Goal: Task Accomplishment & Management: Manage account settings

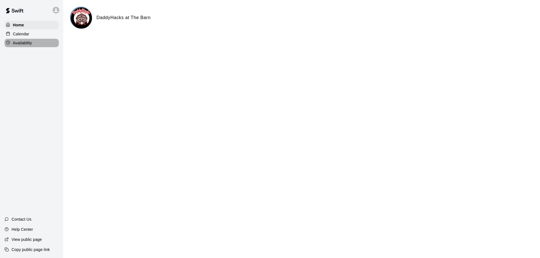
click at [27, 44] on p "Availability" at bounding box center [22, 43] width 19 height 6
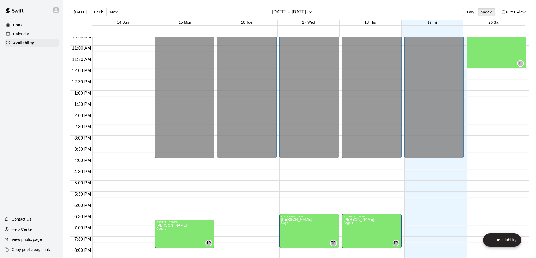
scroll to position [172, 0]
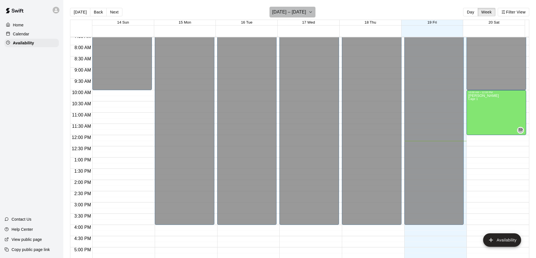
click at [313, 10] on icon "button" at bounding box center [310, 12] width 4 height 7
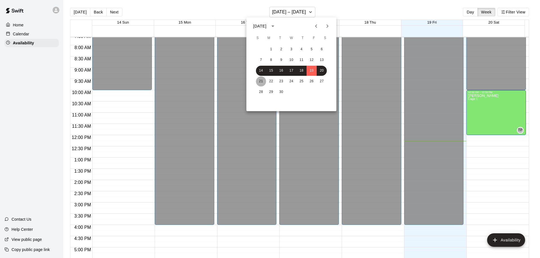
click at [260, 81] on button "21" at bounding box center [261, 81] width 10 height 10
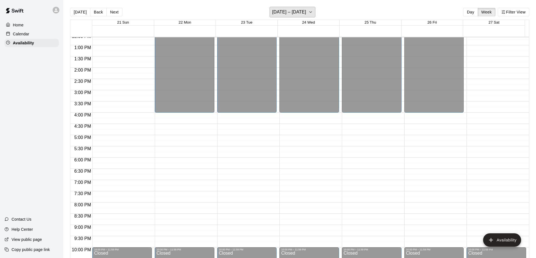
scroll to position [313, 0]
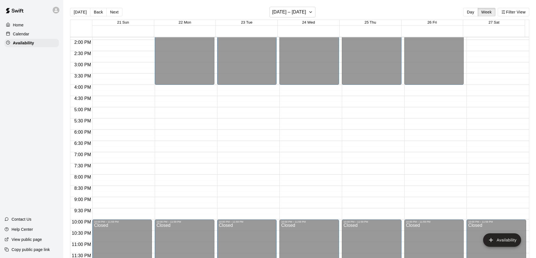
click at [32, 34] on div "Calendar" at bounding box center [31, 34] width 54 height 8
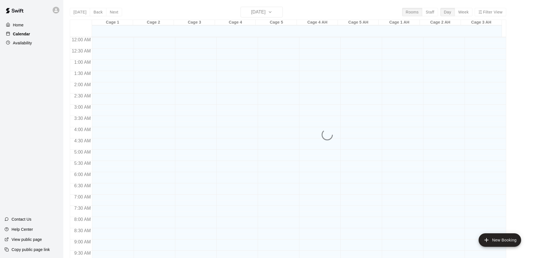
scroll to position [276, 0]
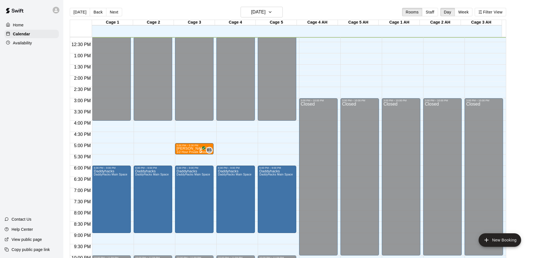
click at [464, 10] on button "Week" at bounding box center [463, 12] width 18 height 8
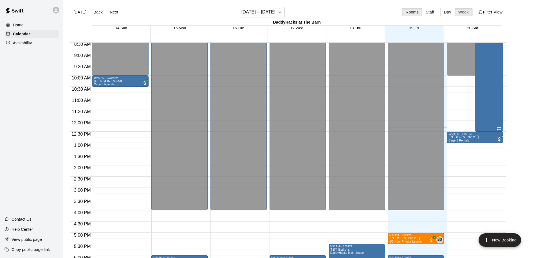
scroll to position [220, 0]
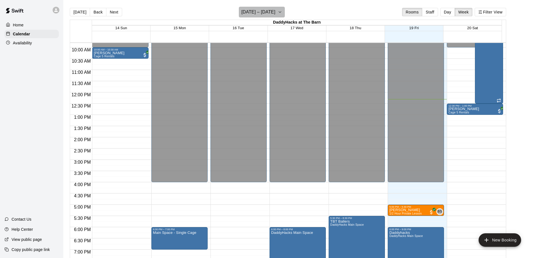
click at [285, 10] on button "[DATE] – [DATE]" at bounding box center [262, 12] width 46 height 11
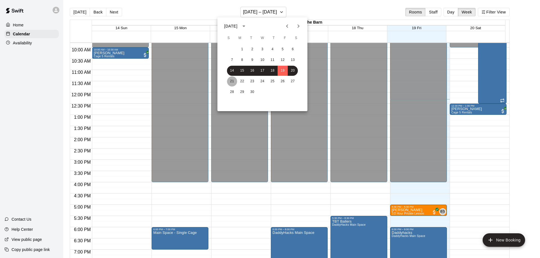
click at [233, 82] on button "21" at bounding box center [232, 81] width 10 height 10
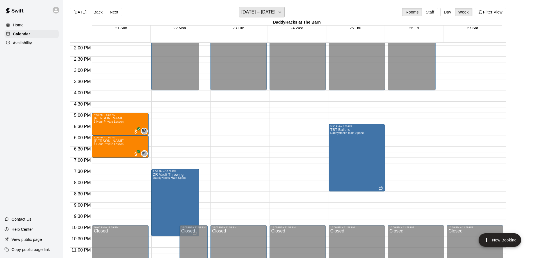
scroll to position [319, 0]
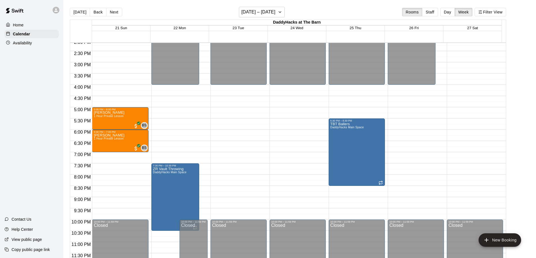
drag, startPoint x: 15, startPoint y: 44, endPoint x: 47, endPoint y: 45, distance: 32.1
click at [15, 44] on p "Availability" at bounding box center [22, 43] width 19 height 6
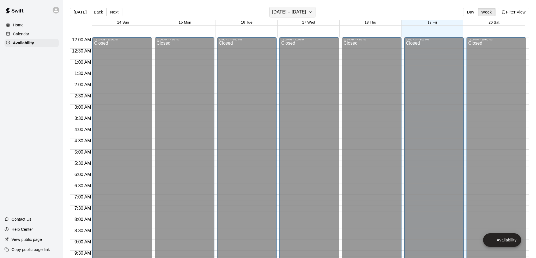
scroll to position [277, 0]
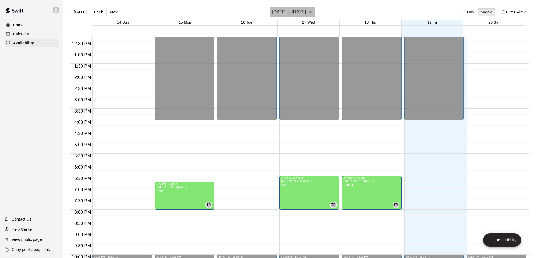
click at [311, 9] on icon "button" at bounding box center [310, 12] width 4 height 7
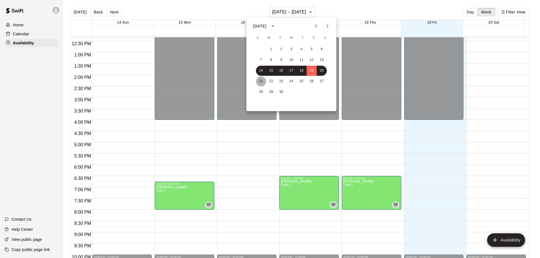
click at [262, 79] on button "21" at bounding box center [261, 81] width 10 height 10
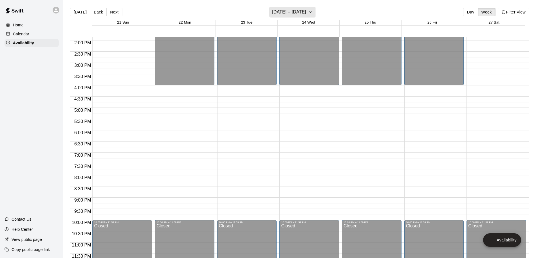
scroll to position [313, 0]
click at [22, 36] on p "Calendar" at bounding box center [21, 34] width 16 height 6
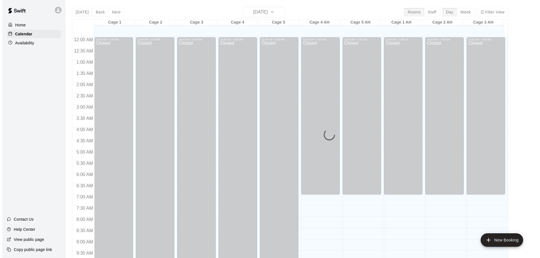
scroll to position [277, 0]
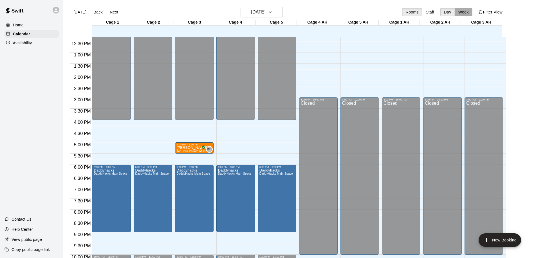
click at [466, 10] on button "Week" at bounding box center [463, 12] width 18 height 8
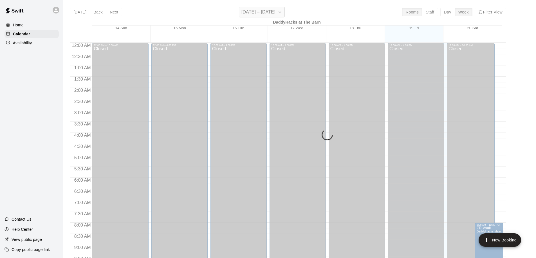
click at [282, 11] on icon "button" at bounding box center [279, 12] width 4 height 7
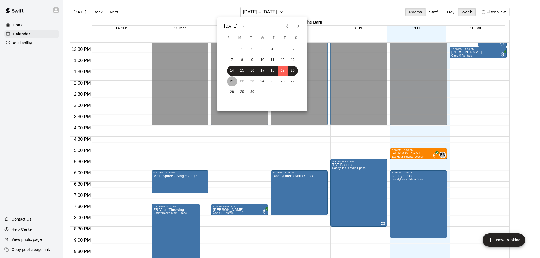
click at [229, 82] on button "21" at bounding box center [232, 81] width 10 height 10
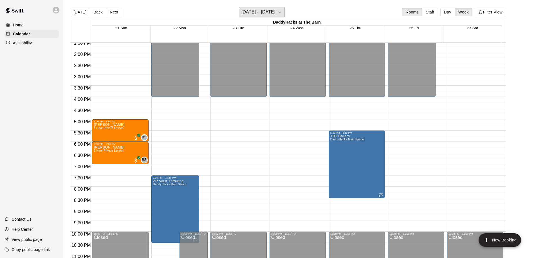
scroll to position [319, 0]
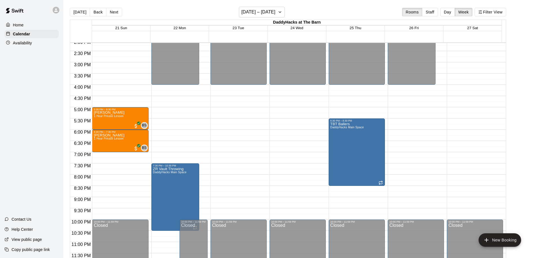
click at [30, 41] on p "Availability" at bounding box center [22, 43] width 19 height 6
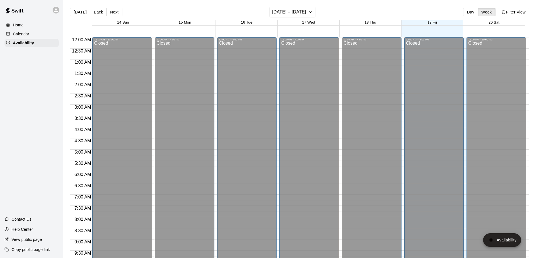
scroll to position [278, 0]
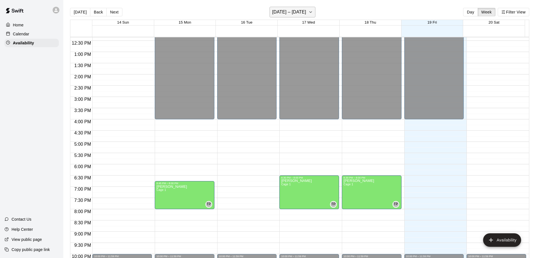
click at [315, 10] on button "[DATE] – [DATE]" at bounding box center [292, 12] width 46 height 11
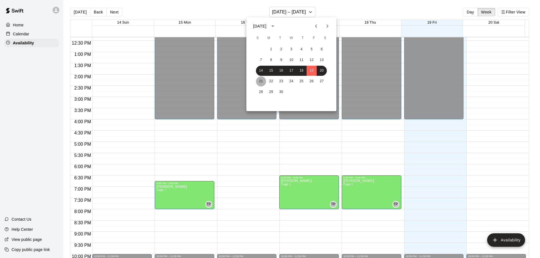
click at [259, 79] on button "21" at bounding box center [261, 81] width 10 height 10
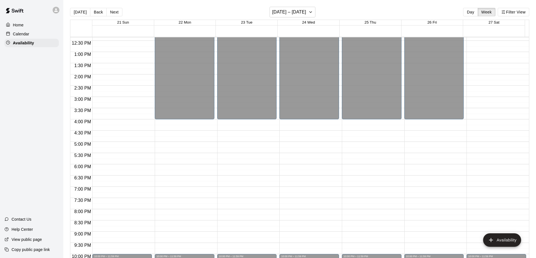
click at [236, 191] on div "12:00 AM – 4:00 PM Closed 10:00 PM – 11:59 PM Closed" at bounding box center [247, 30] width 60 height 540
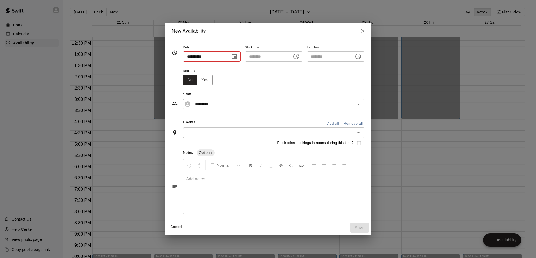
type input "**********"
type input "********"
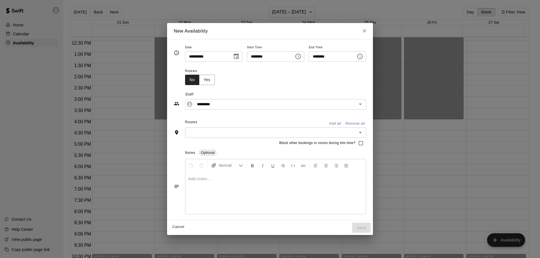
click at [366, 31] on icon "Close" at bounding box center [364, 31] width 3 height 3
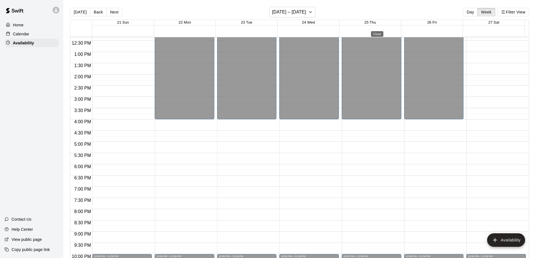
type input "**********"
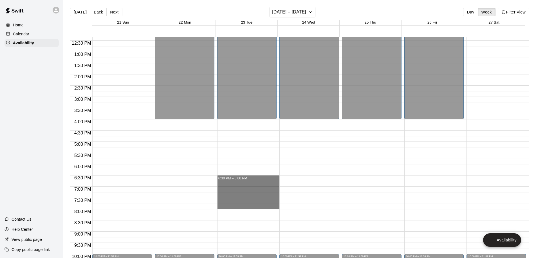
drag, startPoint x: 221, startPoint y: 179, endPoint x: 230, endPoint y: 209, distance: 31.5
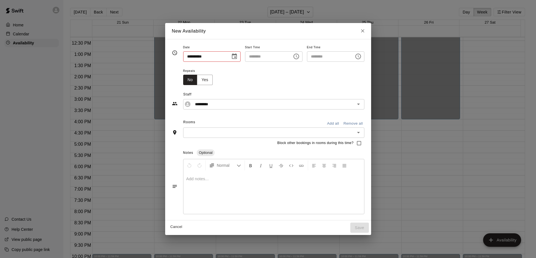
type input "**********"
type input "********"
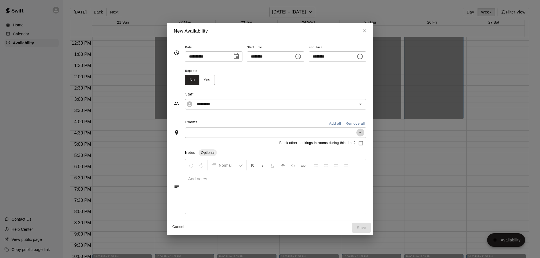
click at [364, 132] on icon "Open" at bounding box center [360, 132] width 7 height 7
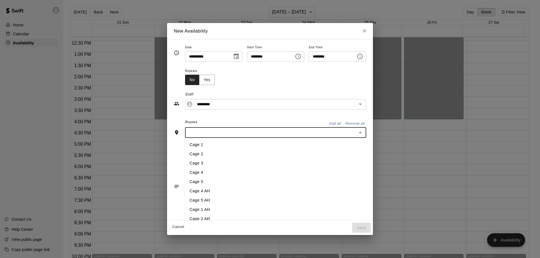
click at [191, 144] on li "Cage 1" at bounding box center [288, 144] width 206 height 9
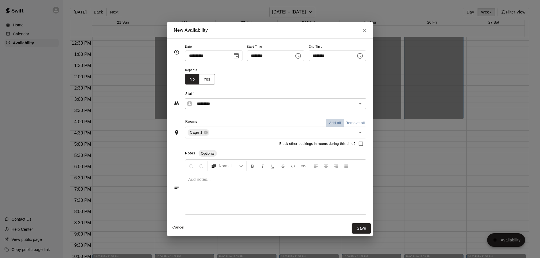
click at [344, 122] on button "Add all" at bounding box center [335, 123] width 18 height 9
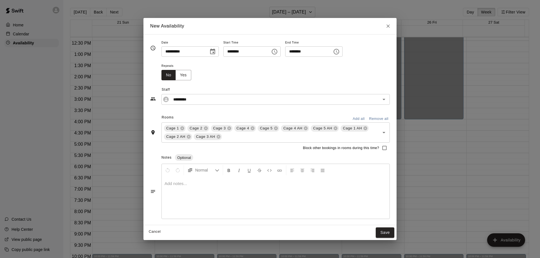
click at [177, 183] on p at bounding box center [275, 184] width 222 height 6
click at [169, 183] on span "**********" at bounding box center [180, 184] width 32 height 4
click at [183, 74] on button "Yes" at bounding box center [183, 75] width 16 height 10
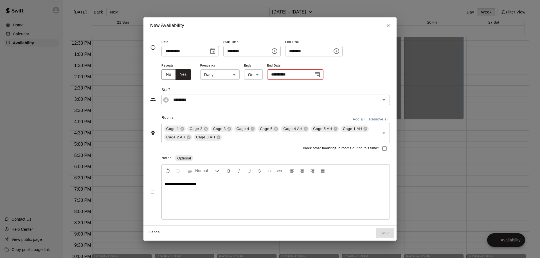
click at [283, 73] on input "**********" at bounding box center [288, 74] width 42 height 10
click at [319, 73] on icon "Choose date" at bounding box center [317, 75] width 5 height 6
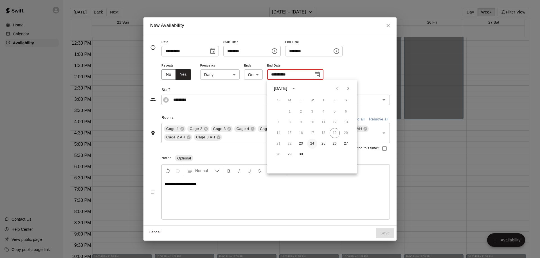
click at [313, 143] on button "24" at bounding box center [312, 144] width 10 height 10
type input "**********"
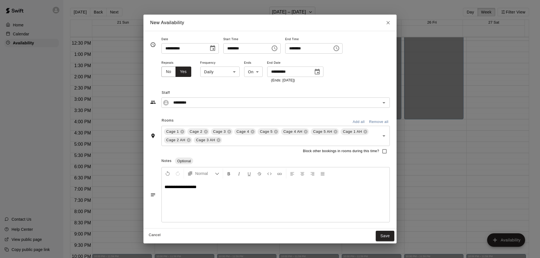
click at [389, 237] on button "Save" at bounding box center [385, 236] width 19 height 10
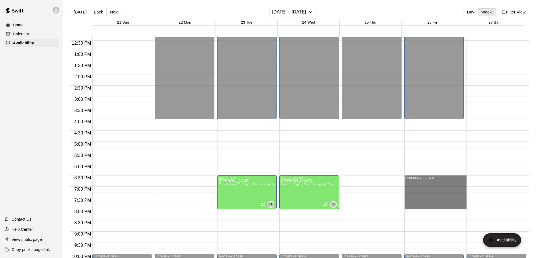
drag, startPoint x: 411, startPoint y: 179, endPoint x: 420, endPoint y: 206, distance: 28.1
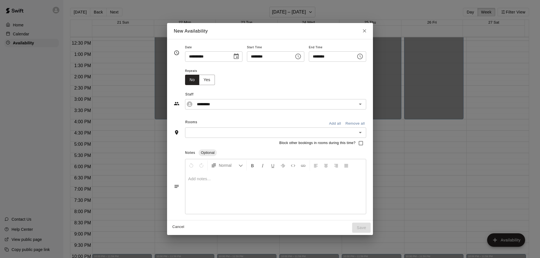
click at [344, 123] on button "Add all" at bounding box center [335, 123] width 18 height 9
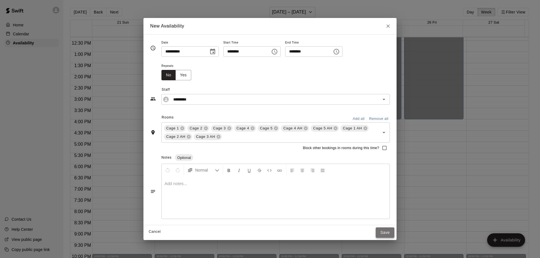
click at [383, 231] on button "Save" at bounding box center [385, 233] width 19 height 10
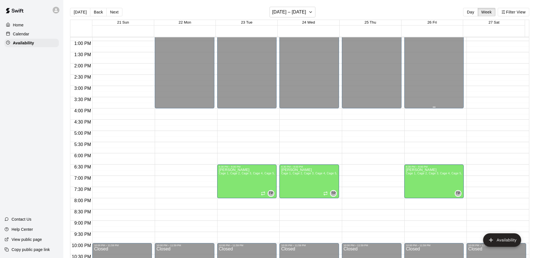
scroll to position [313, 0]
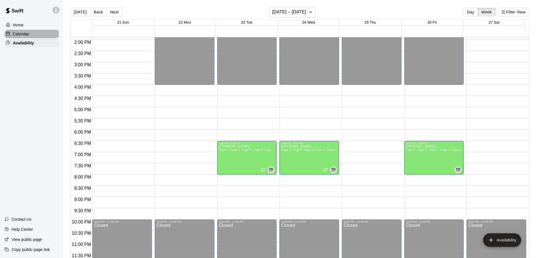
click at [23, 34] on p "Calendar" at bounding box center [21, 34] width 16 height 6
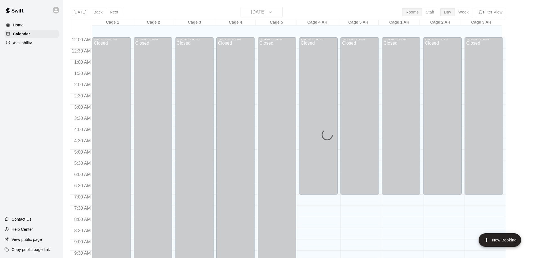
click at [471, 10] on div "[DATE] Back [DATE][DATE] Rooms Staff Day Week Filter View Cage 1 19 Fri Cage 2 …" at bounding box center [288, 136] width 436 height 258
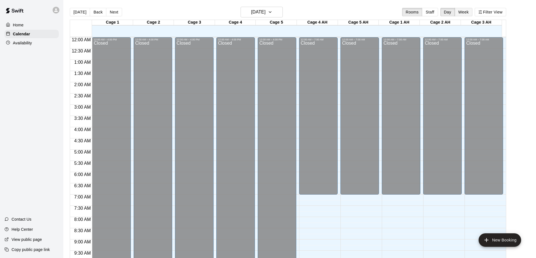
scroll to position [278, 0]
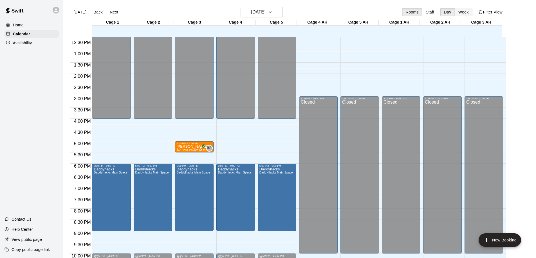
click at [471, 12] on button "Week" at bounding box center [463, 12] width 18 height 8
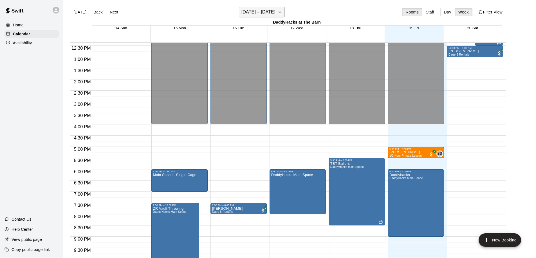
click at [282, 12] on icon "button" at bounding box center [279, 12] width 4 height 7
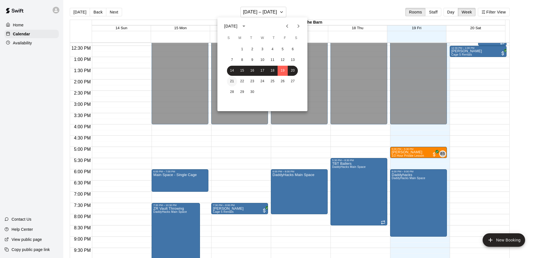
click at [232, 81] on button "21" at bounding box center [232, 81] width 10 height 10
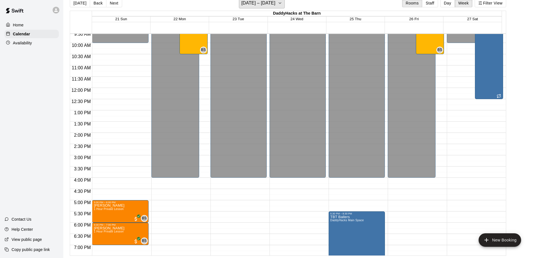
scroll to position [206, 0]
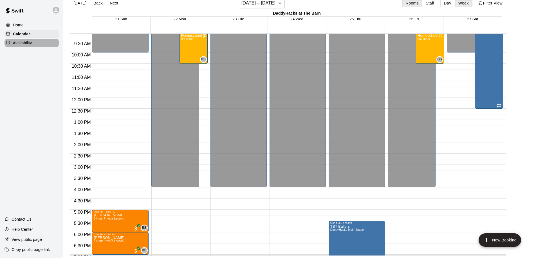
click at [27, 43] on p "Availability" at bounding box center [22, 43] width 19 height 6
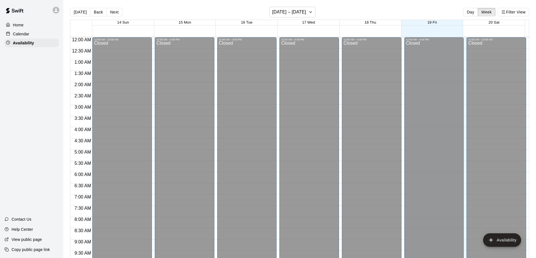
scroll to position [279, 0]
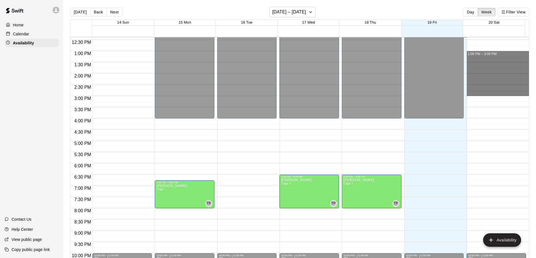
drag, startPoint x: 479, startPoint y: 54, endPoint x: 498, endPoint y: 95, distance: 45.4
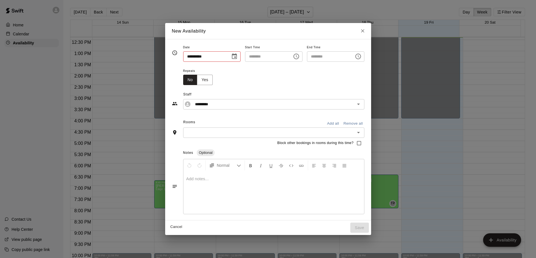
type input "**********"
type input "********"
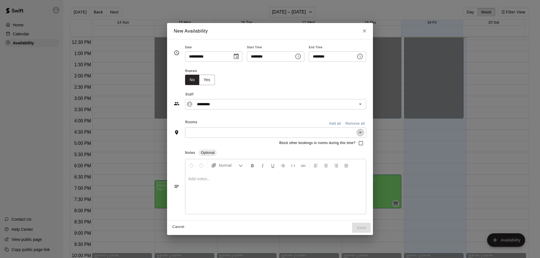
click at [364, 132] on icon "Open" at bounding box center [360, 132] width 7 height 7
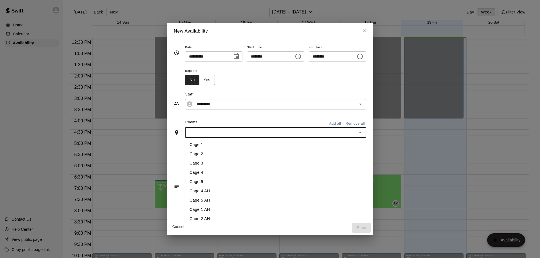
click at [344, 121] on button "Add all" at bounding box center [335, 123] width 18 height 9
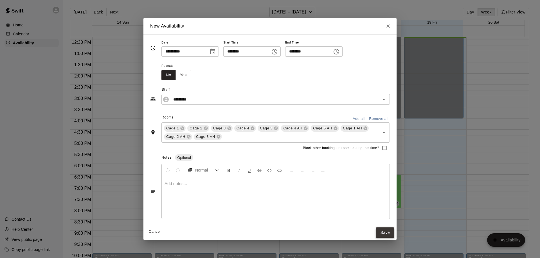
click at [383, 231] on button "Save" at bounding box center [385, 233] width 19 height 10
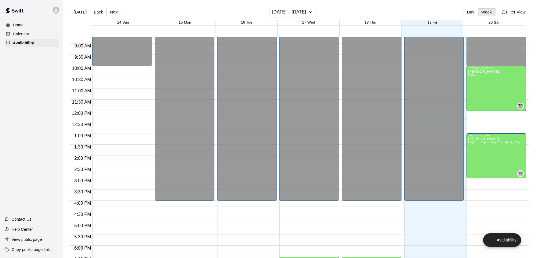
scroll to position [194, 0]
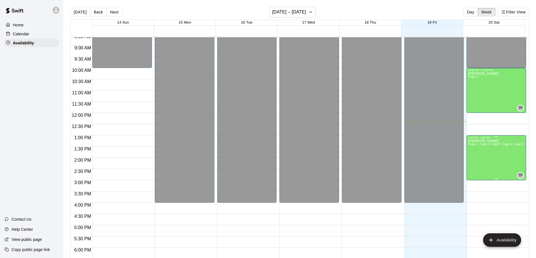
click at [479, 141] on p "[PERSON_NAME]" at bounding box center [496, 141] width 56 height 0
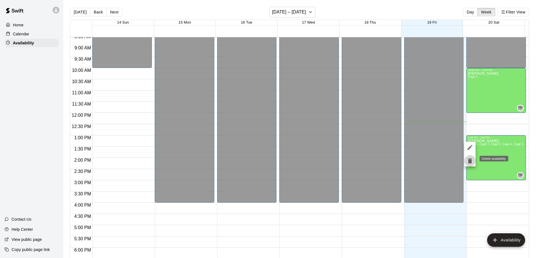
click at [468, 161] on icon "delete" at bounding box center [470, 161] width 4 height 5
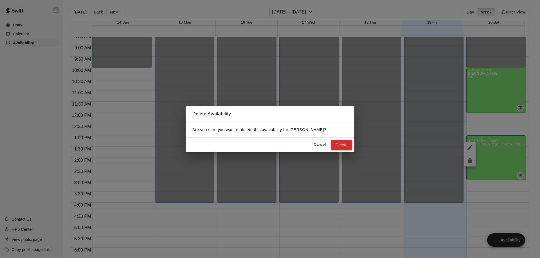
click at [345, 144] on button "Delete" at bounding box center [341, 145] width 21 height 10
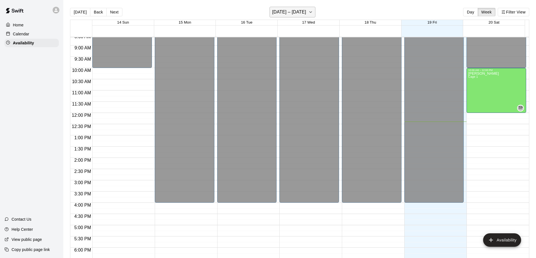
click at [313, 12] on icon "button" at bounding box center [310, 12] width 4 height 7
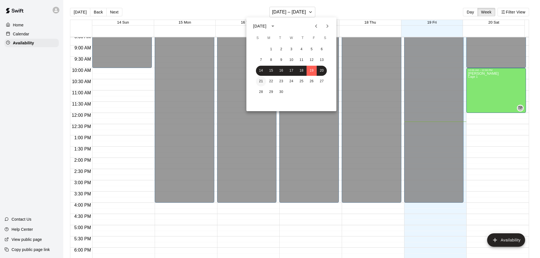
click at [261, 80] on button "21" at bounding box center [261, 81] width 10 height 10
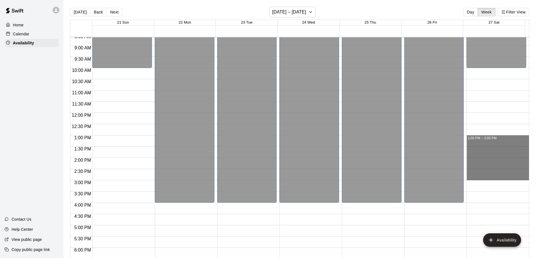
drag, startPoint x: 480, startPoint y: 138, endPoint x: 485, endPoint y: 175, distance: 37.4
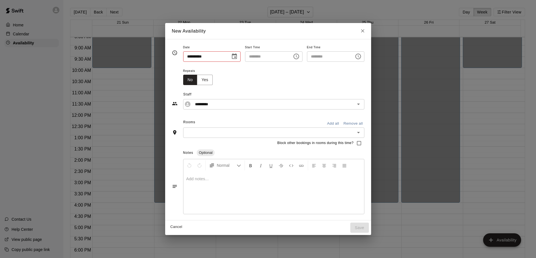
type input "**********"
type input "********"
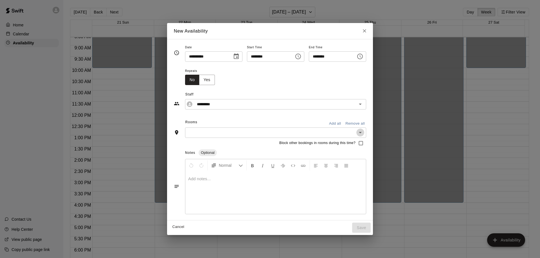
click at [364, 132] on icon "Open" at bounding box center [360, 132] width 7 height 7
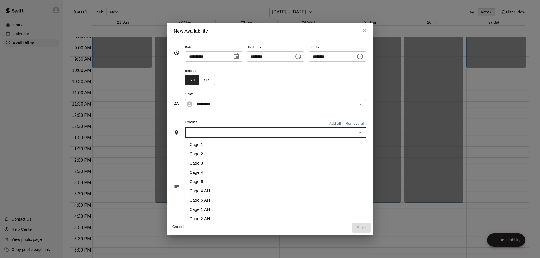
click at [344, 124] on button "Add all" at bounding box center [335, 123] width 18 height 9
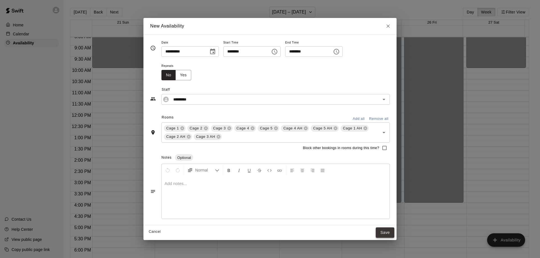
click at [383, 231] on button "Save" at bounding box center [385, 233] width 19 height 10
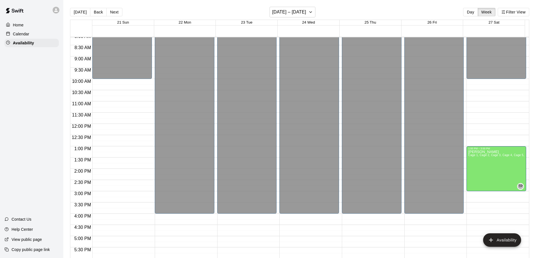
scroll to position [251, 0]
